Goal: Find specific page/section: Find specific page/section

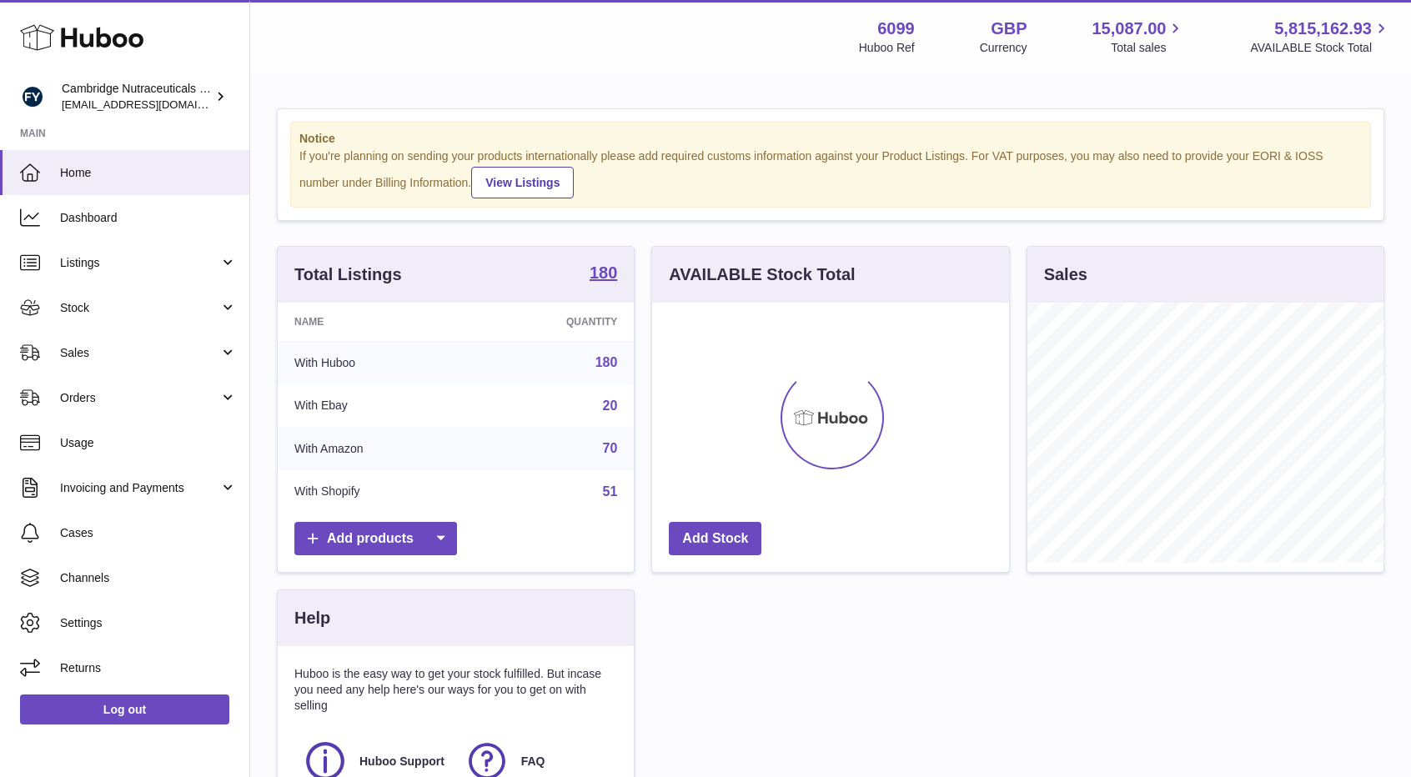
scroll to position [260, 357]
click at [157, 343] on link "Sales" at bounding box center [124, 352] width 249 height 45
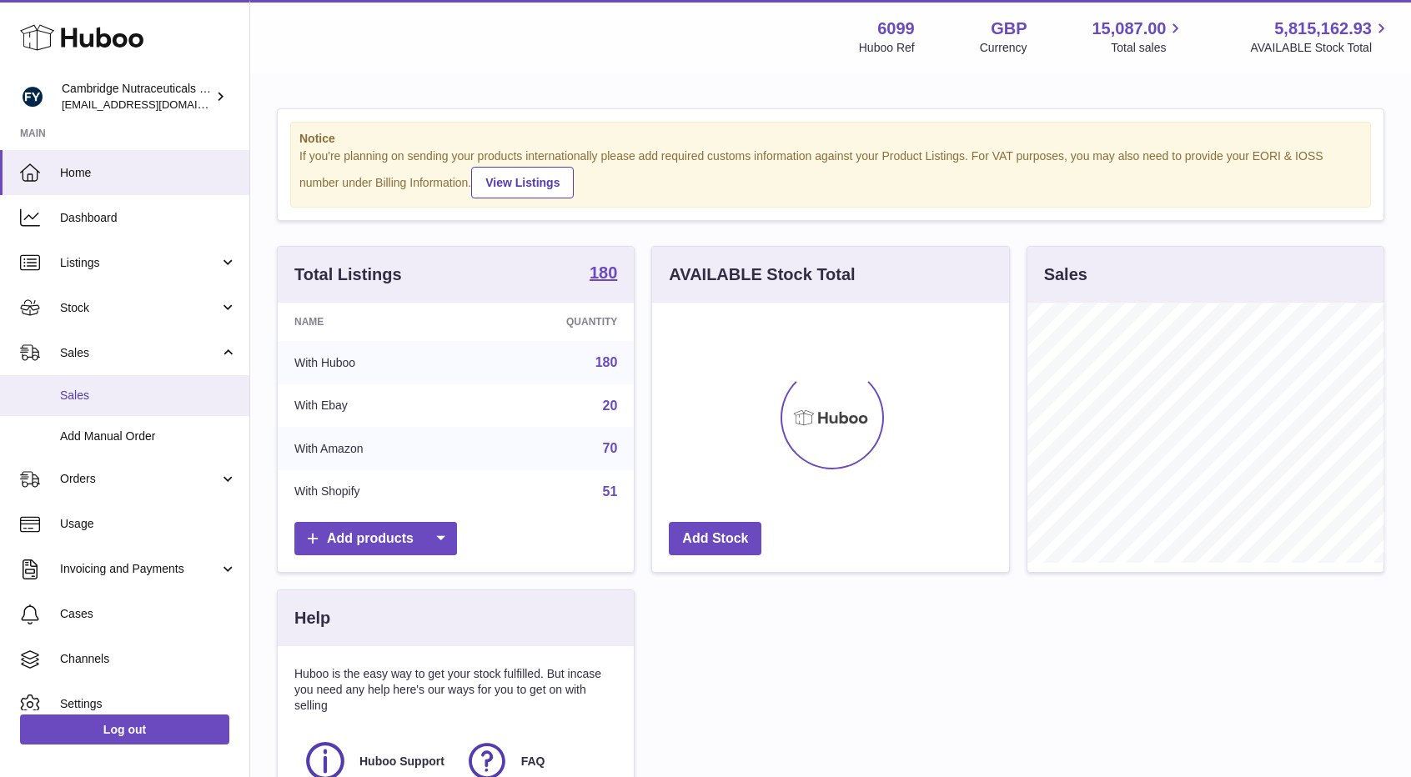
click at [124, 401] on span "Sales" at bounding box center [148, 396] width 177 height 16
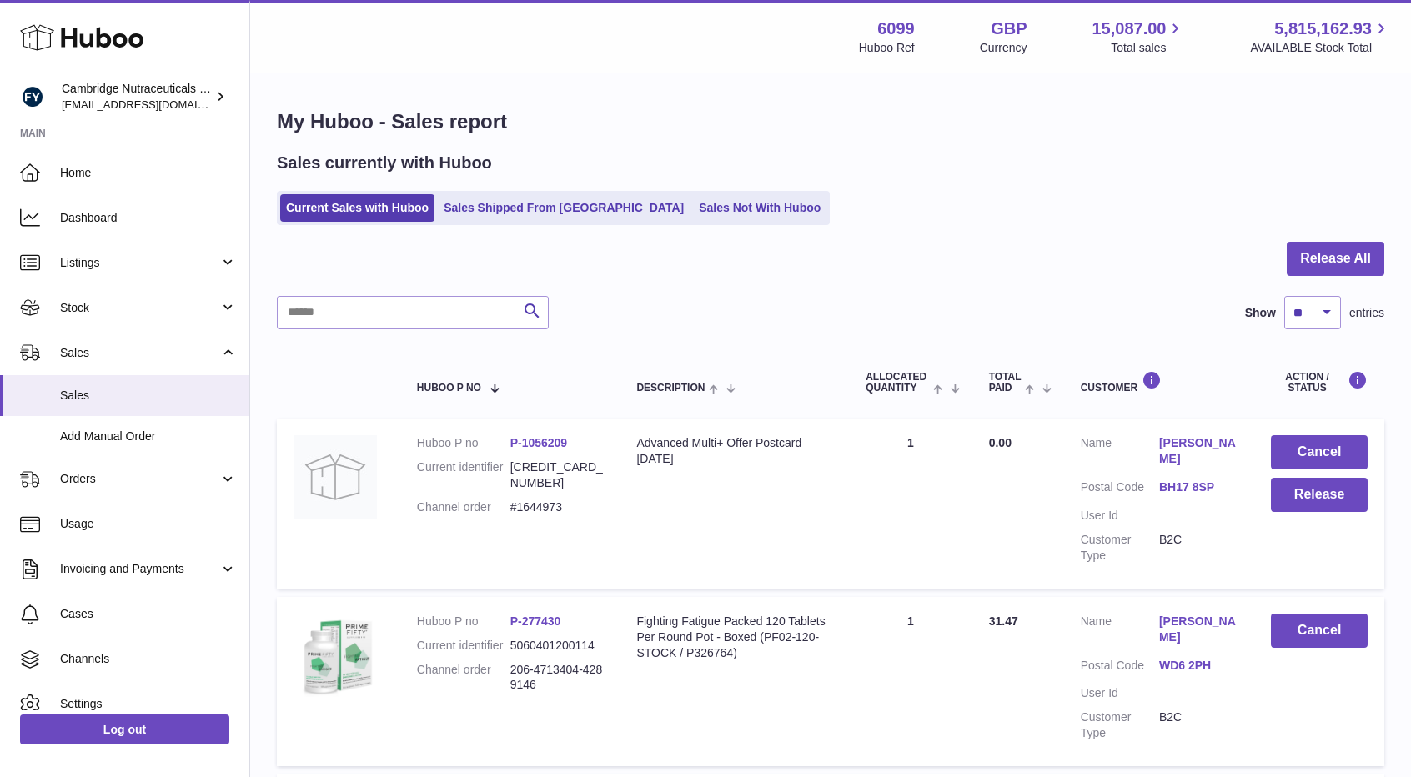
click at [693, 211] on link "Sales Not With Huboo" at bounding box center [759, 208] width 133 height 28
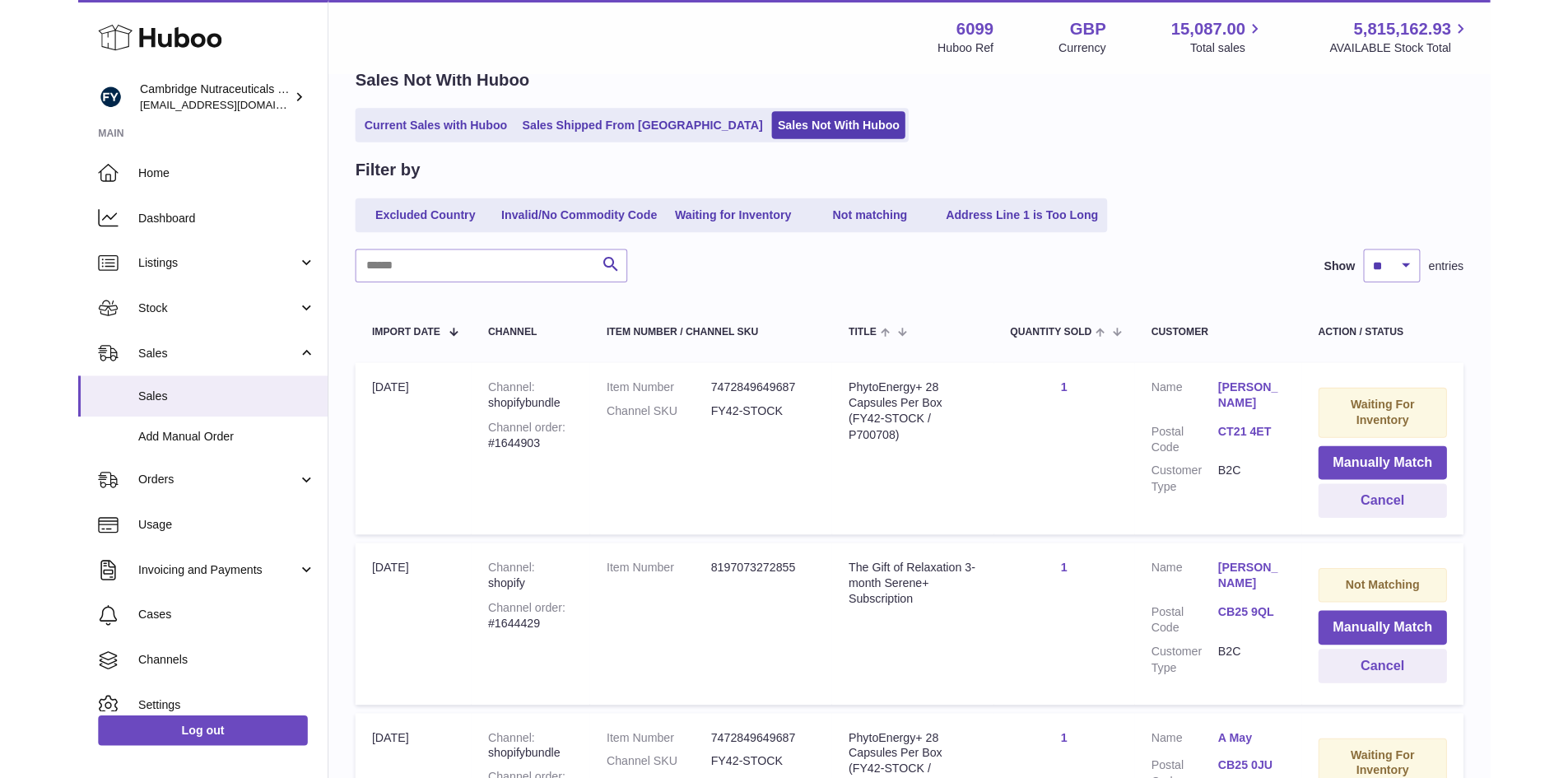
scroll to position [165, 0]
